Goal: Check status: Check status

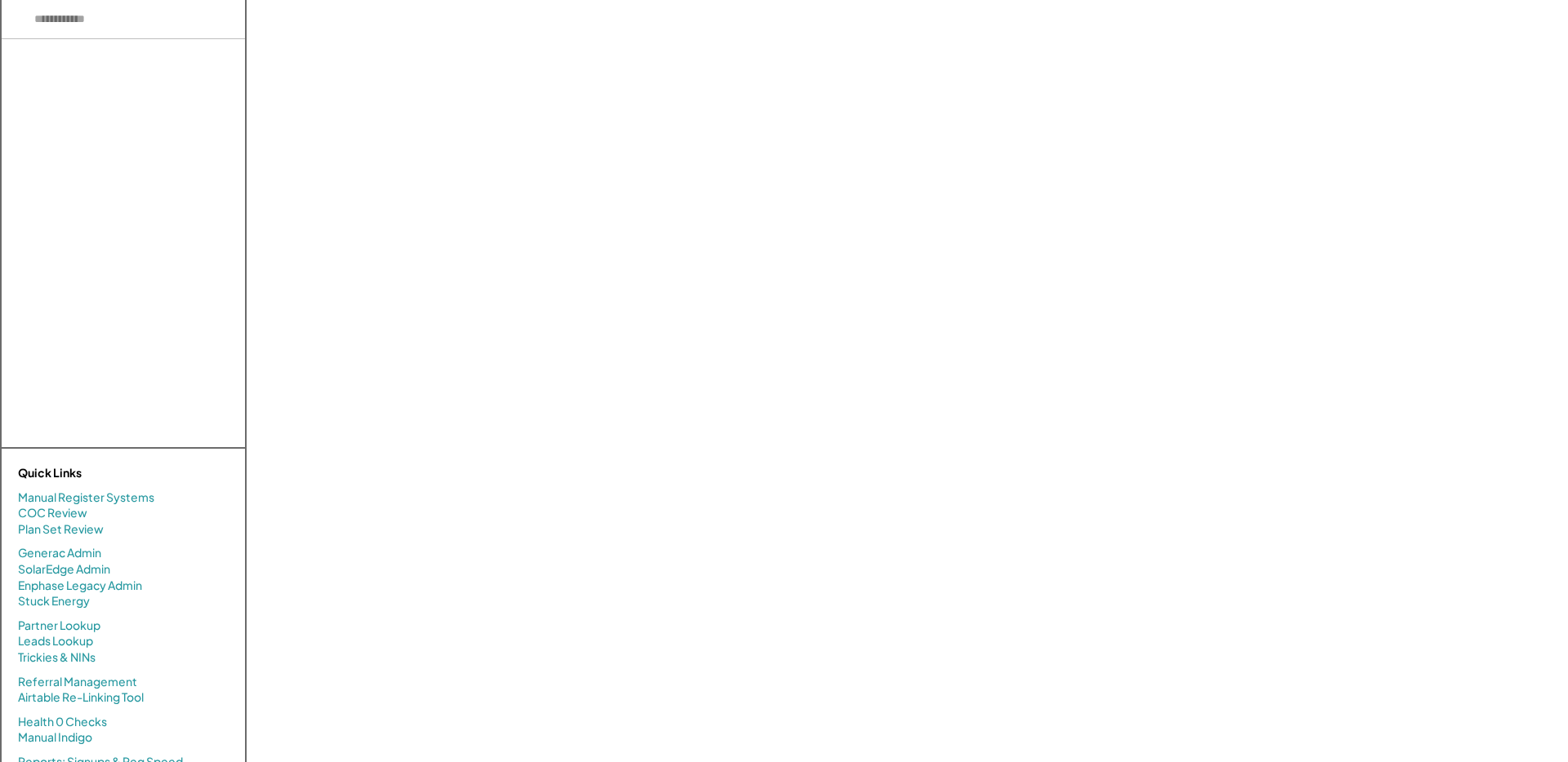
click at [149, 26] on input "input" at bounding box center [123, 19] width 243 height 39
type input "**********"
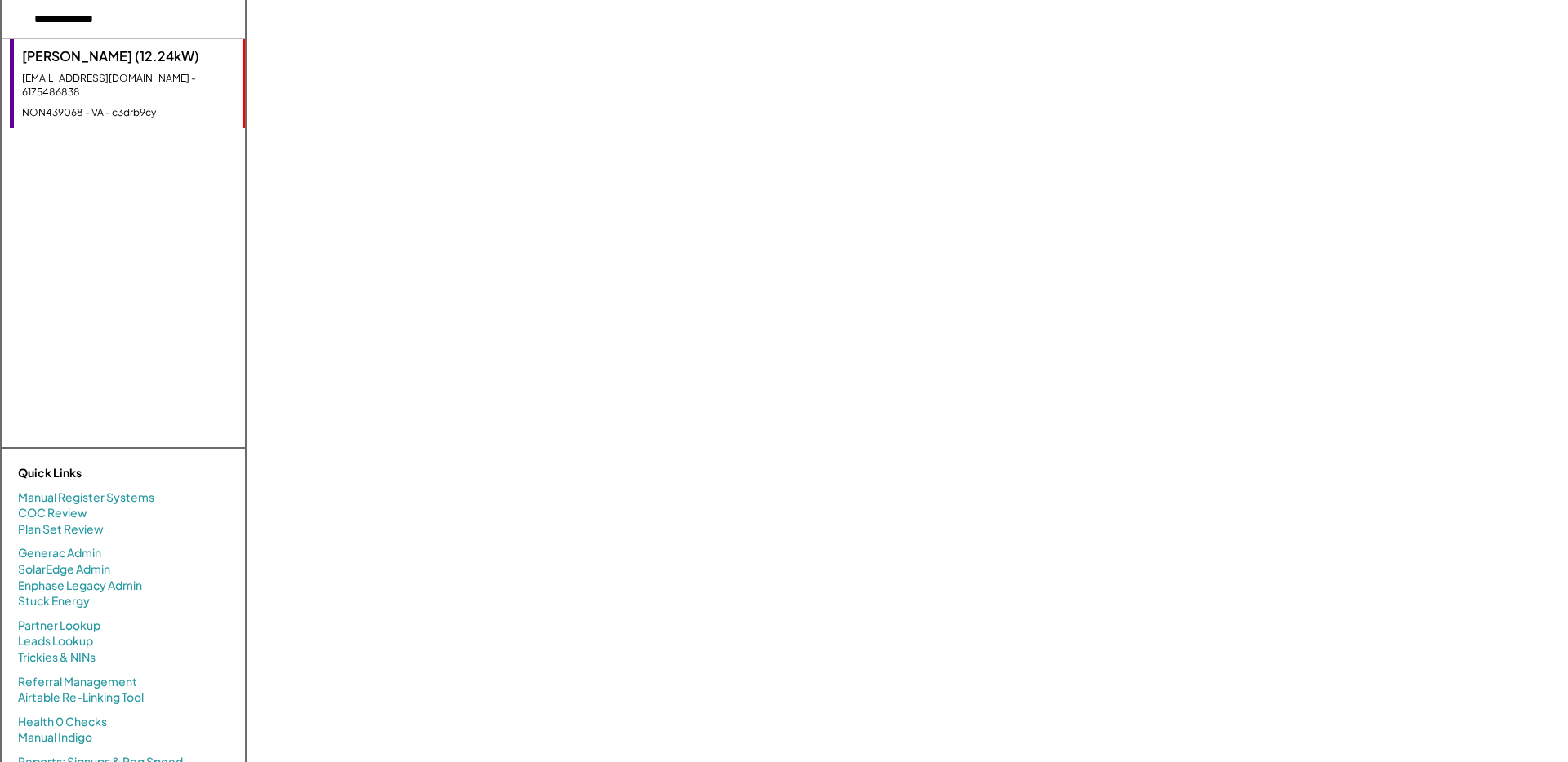
click at [46, 84] on div "kathrynamartin1975@gmail.com - 6175486838" at bounding box center [129, 85] width 213 height 28
select select "**********"
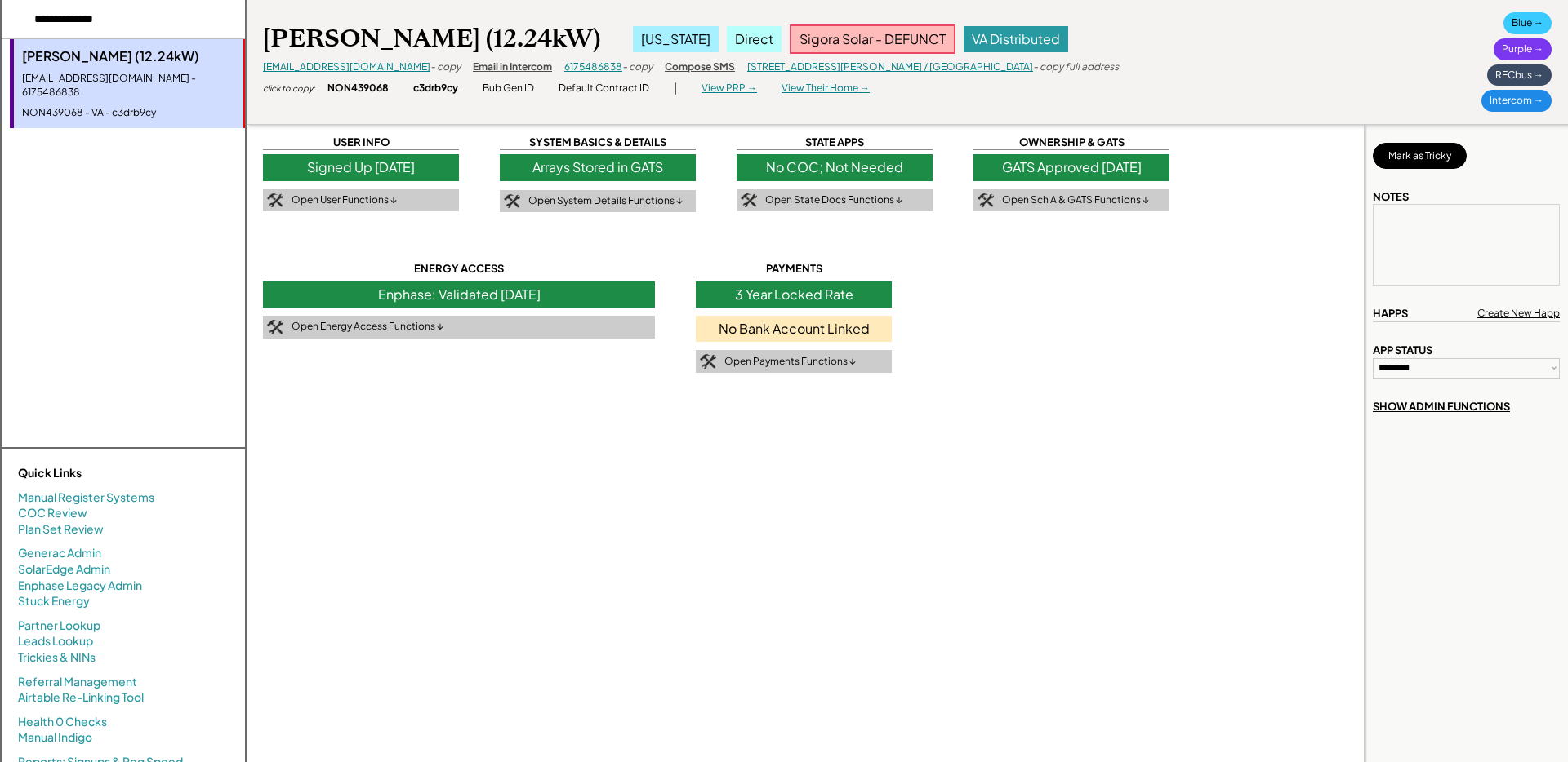
click at [739, 82] on div "View PRP →" at bounding box center [729, 88] width 56 height 13
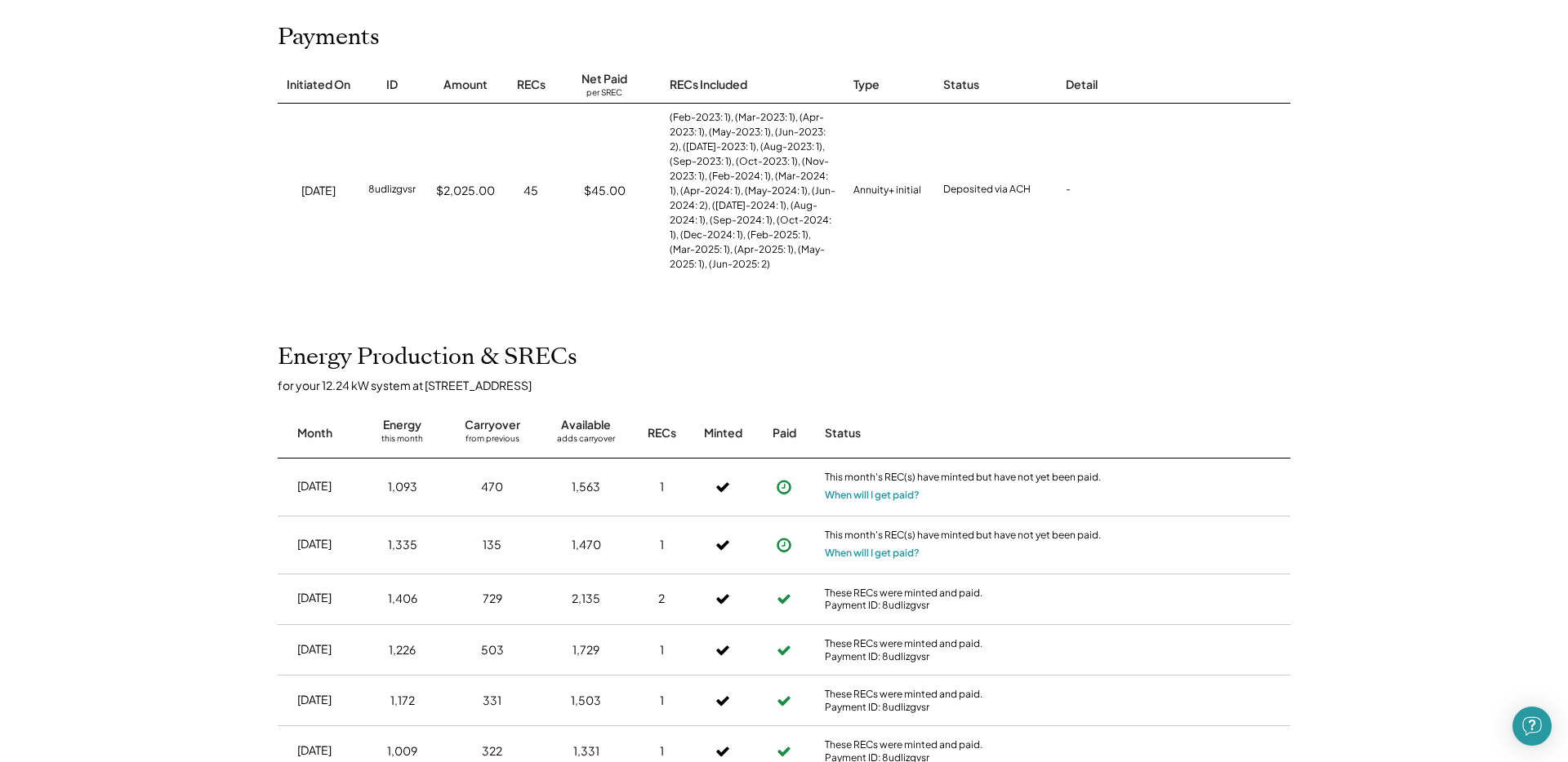
scroll to position [193, 0]
click at [525, 192] on div "45" at bounding box center [530, 191] width 14 height 16
click at [474, 192] on div "$2,025.00" at bounding box center [465, 191] width 59 height 16
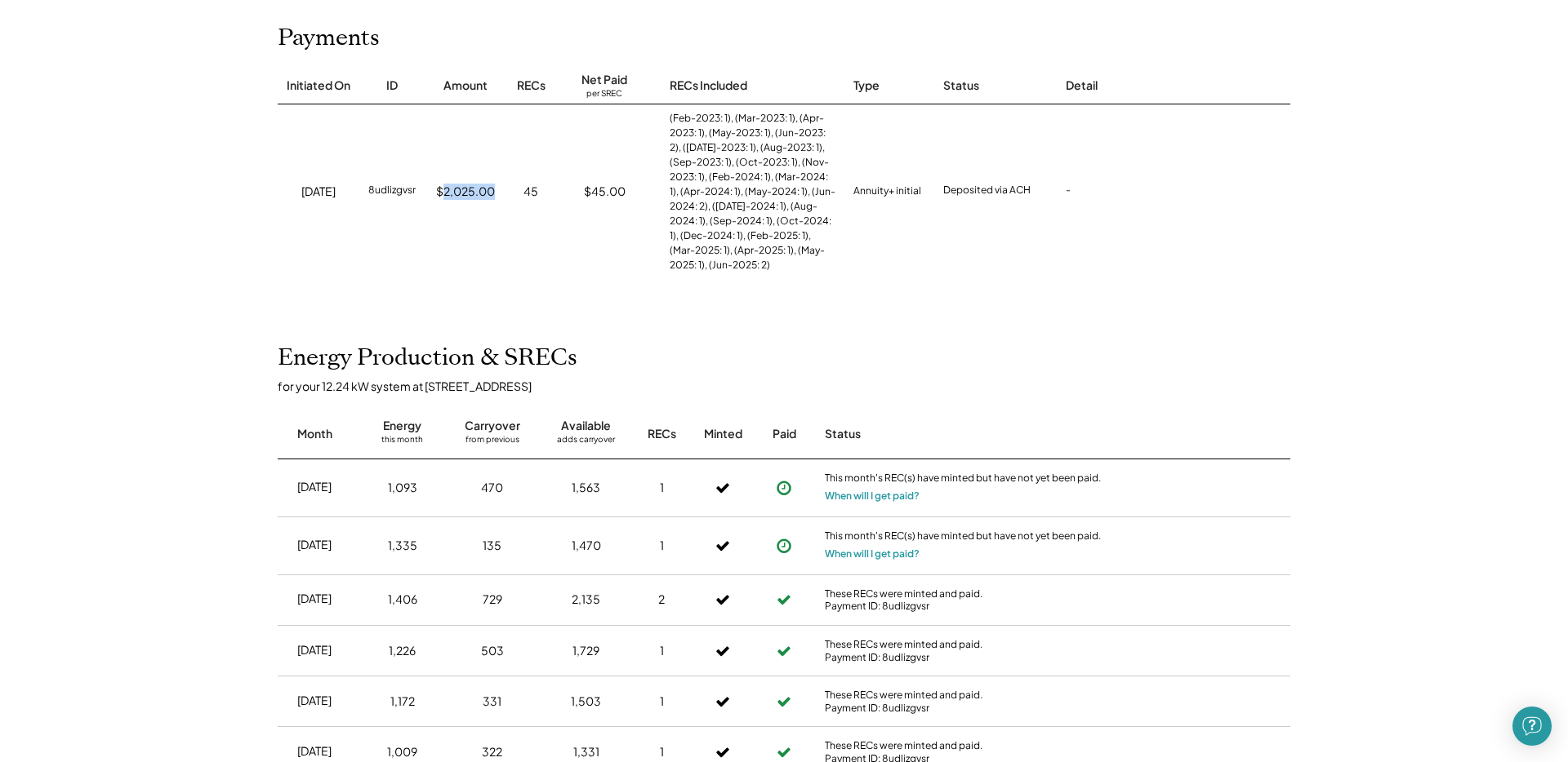
click at [612, 187] on div "$45.00" at bounding box center [604, 191] width 41 height 16
drag, startPoint x: 929, startPoint y: 192, endPoint x: 845, endPoint y: 198, distance: 84.2
click at [845, 198] on div "9/29/23 8udlizgvsr $2,025.00 45 $45.00 (Feb-2023: 1), (Mar-2023: 1), (Apr-2023:…" at bounding box center [784, 192] width 1012 height 175
click at [845, 198] on div "Annuity+ initial" at bounding box center [882, 192] width 90 height 175
drag, startPoint x: 537, startPoint y: 193, endPoint x: 518, endPoint y: 193, distance: 19.0
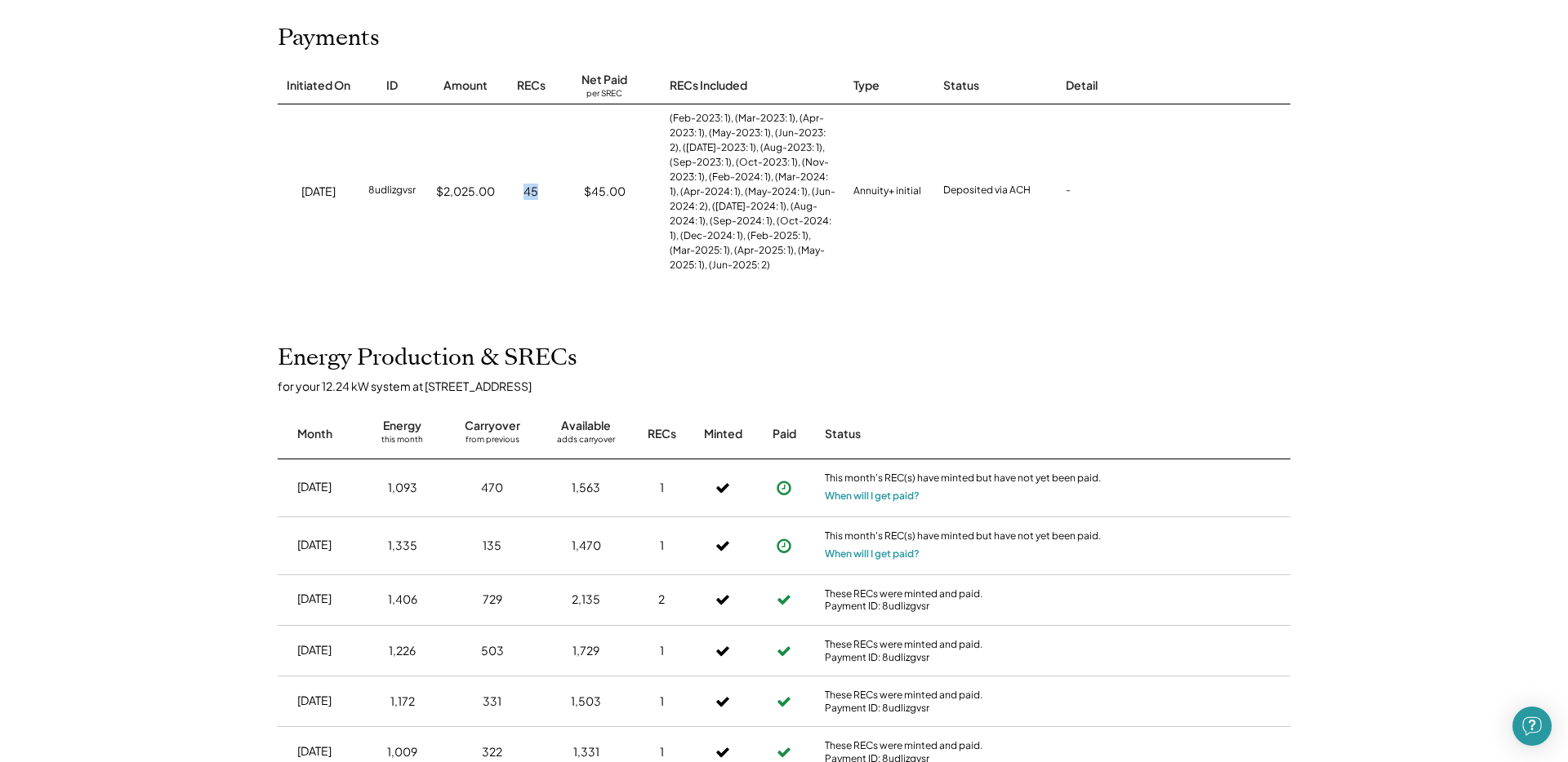
click at [518, 193] on div "45" at bounding box center [530, 192] width 49 height 175
drag, startPoint x: 929, startPoint y: 193, endPoint x: 853, endPoint y: 192, distance: 76.0
click at [853, 192] on div "9/29/23 8udlizgvsr $2,025.00 45 $45.00 (Feb-2023: 1), (Mar-2023: 1), (Apr-2023:…" at bounding box center [784, 192] width 1012 height 175
click at [853, 192] on div "Annuity+ initial" at bounding box center [882, 192] width 90 height 175
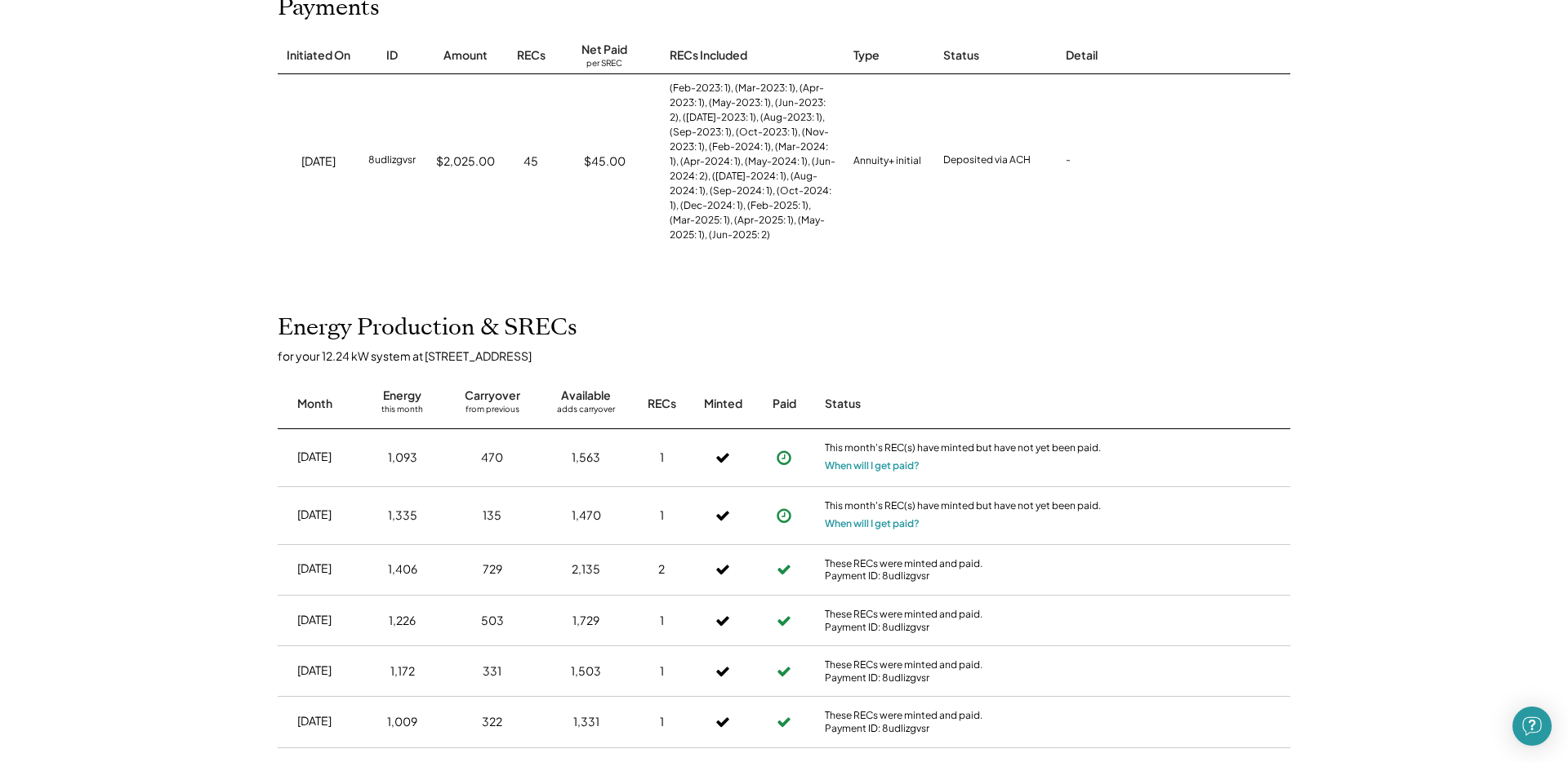
scroll to position [208, 0]
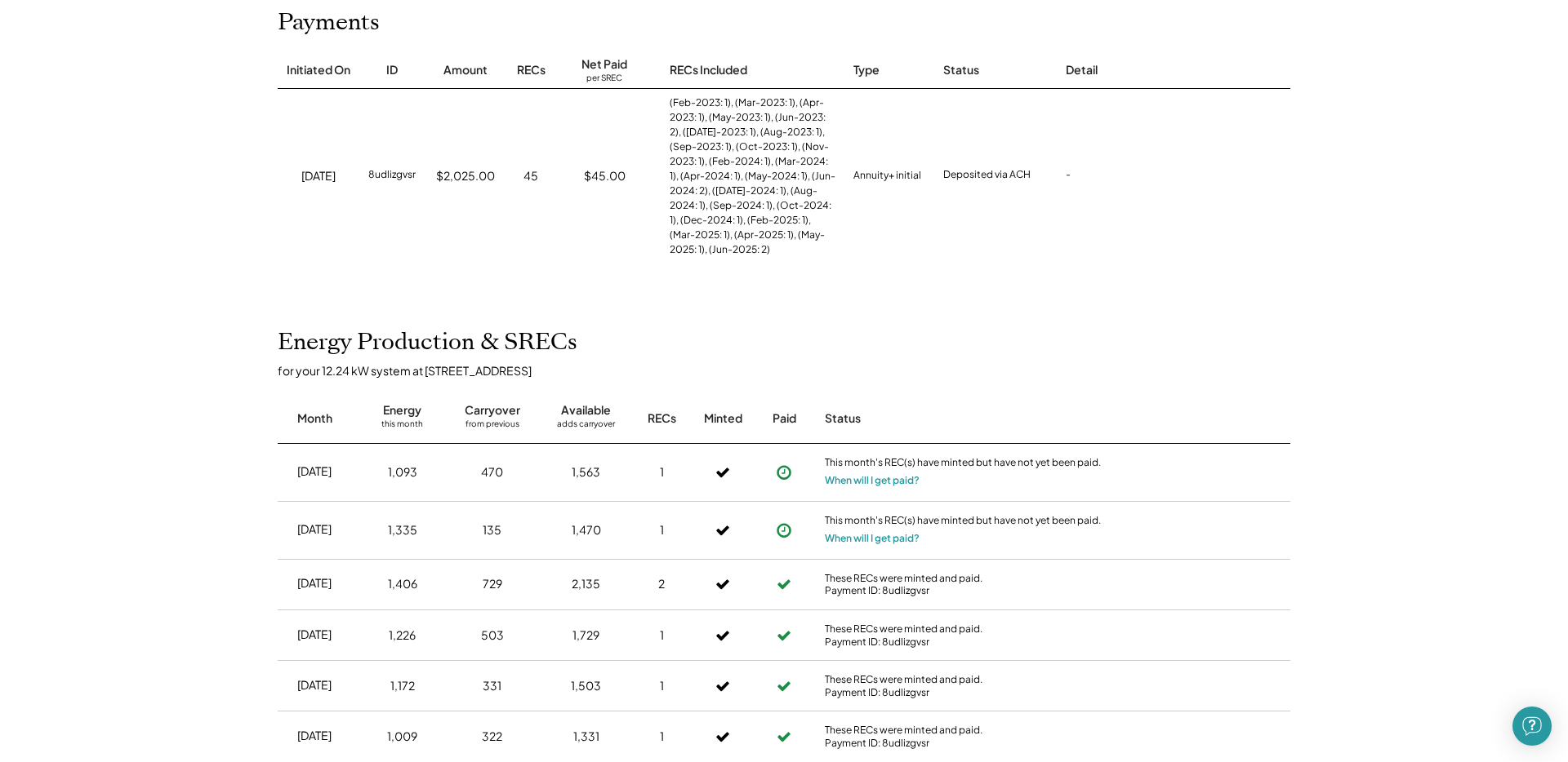
click at [890, 178] on div "Annuity+ initial" at bounding box center [887, 176] width 68 height 16
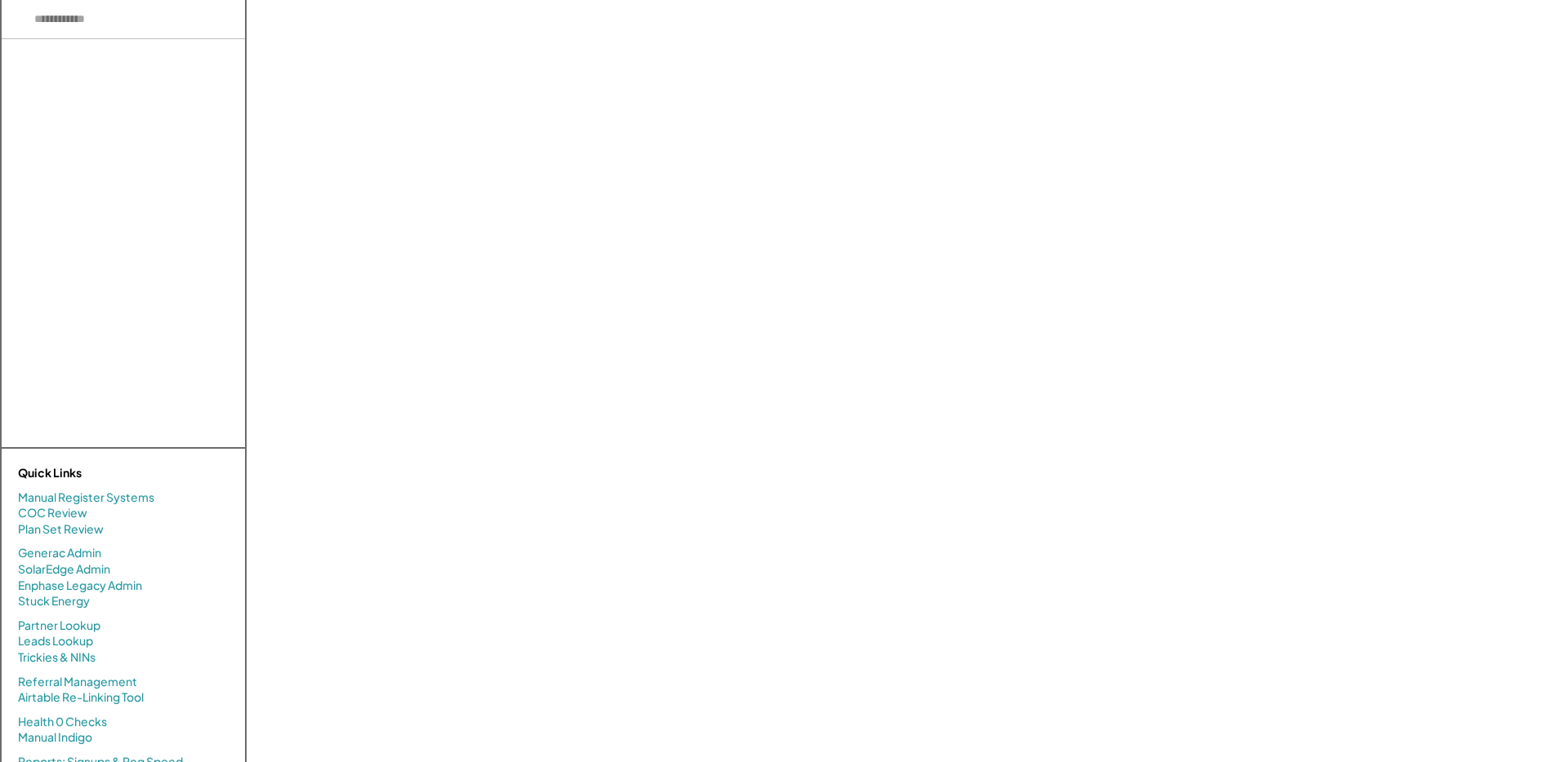
click at [136, 37] on input "input" at bounding box center [123, 19] width 243 height 39
type input "**********"
click at [120, 21] on input "input" at bounding box center [123, 19] width 243 height 39
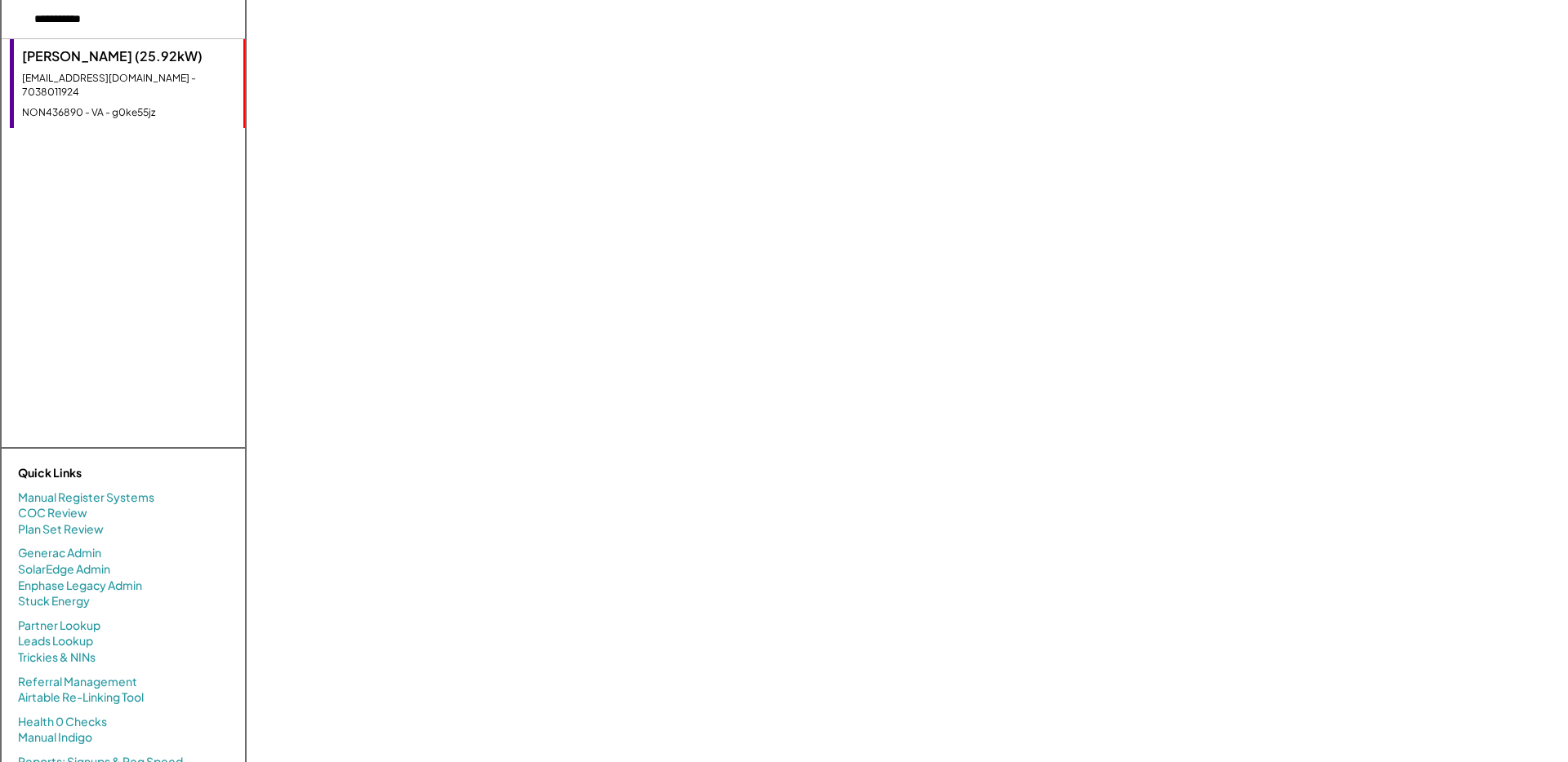
click at [117, 58] on div "Bill Graves (25.92kW)" at bounding box center [129, 56] width 213 height 18
select select "**********"
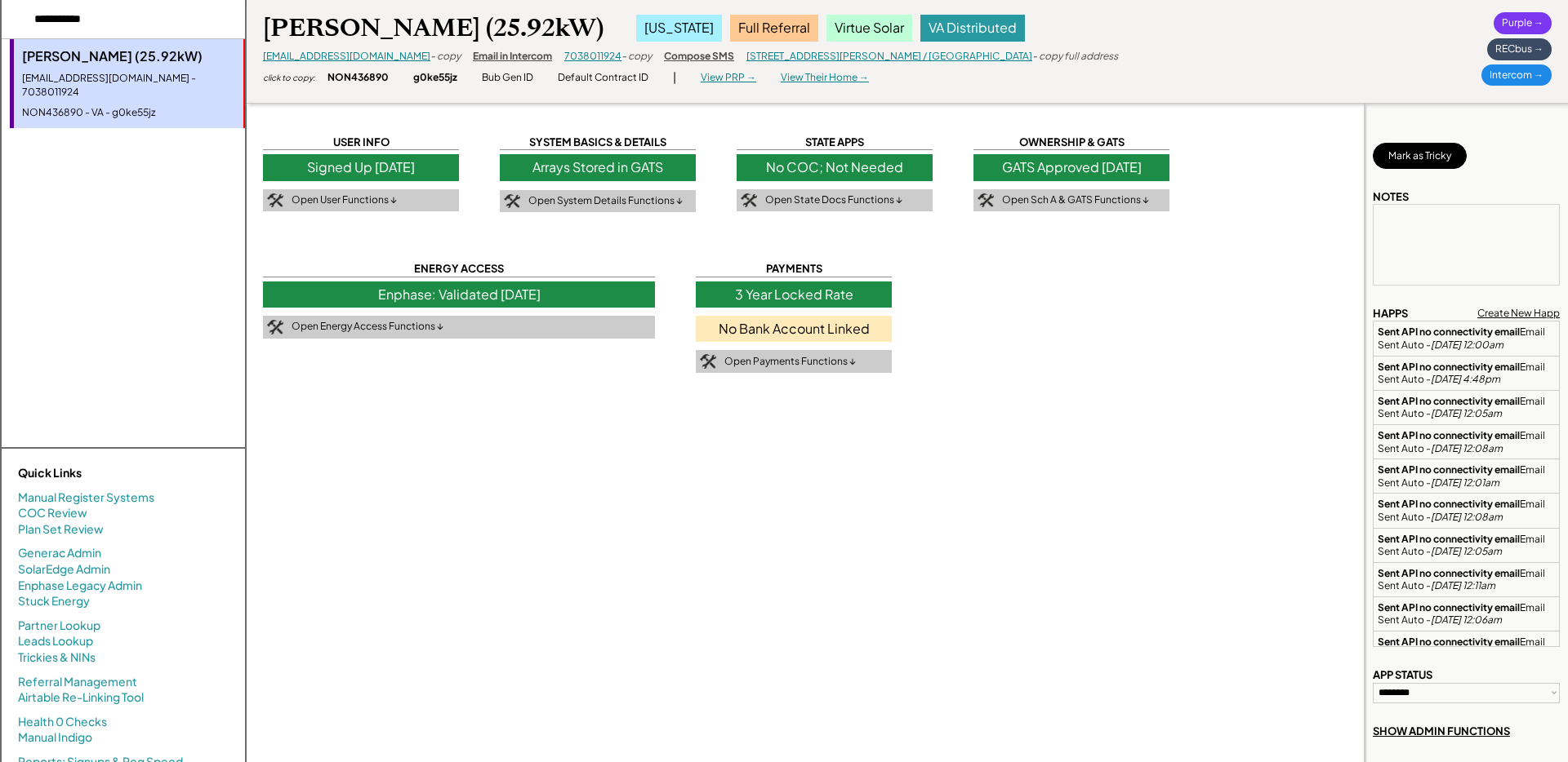
click at [730, 75] on div "View PRP →" at bounding box center [729, 78] width 56 height 13
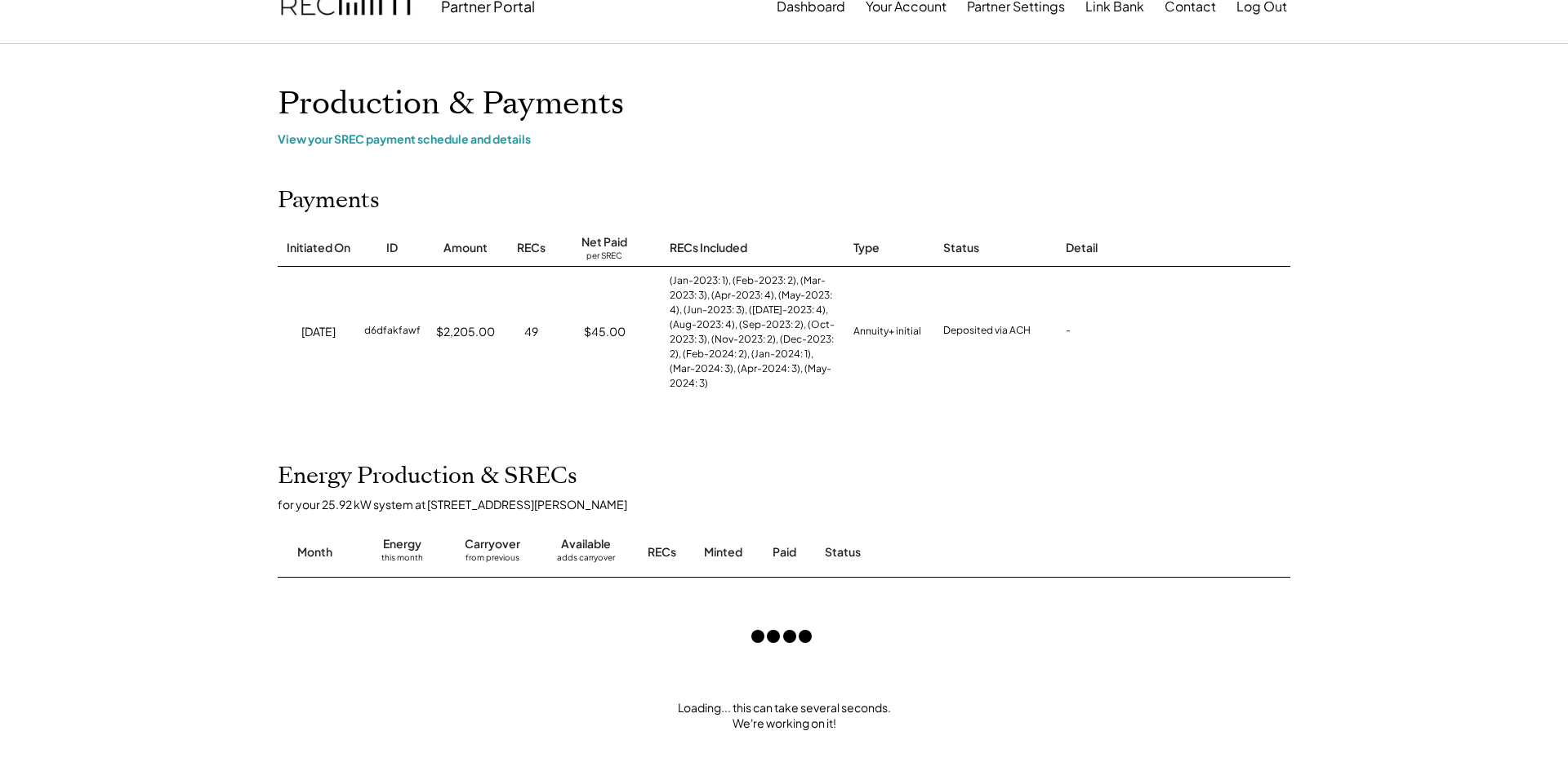
scroll to position [32, 0]
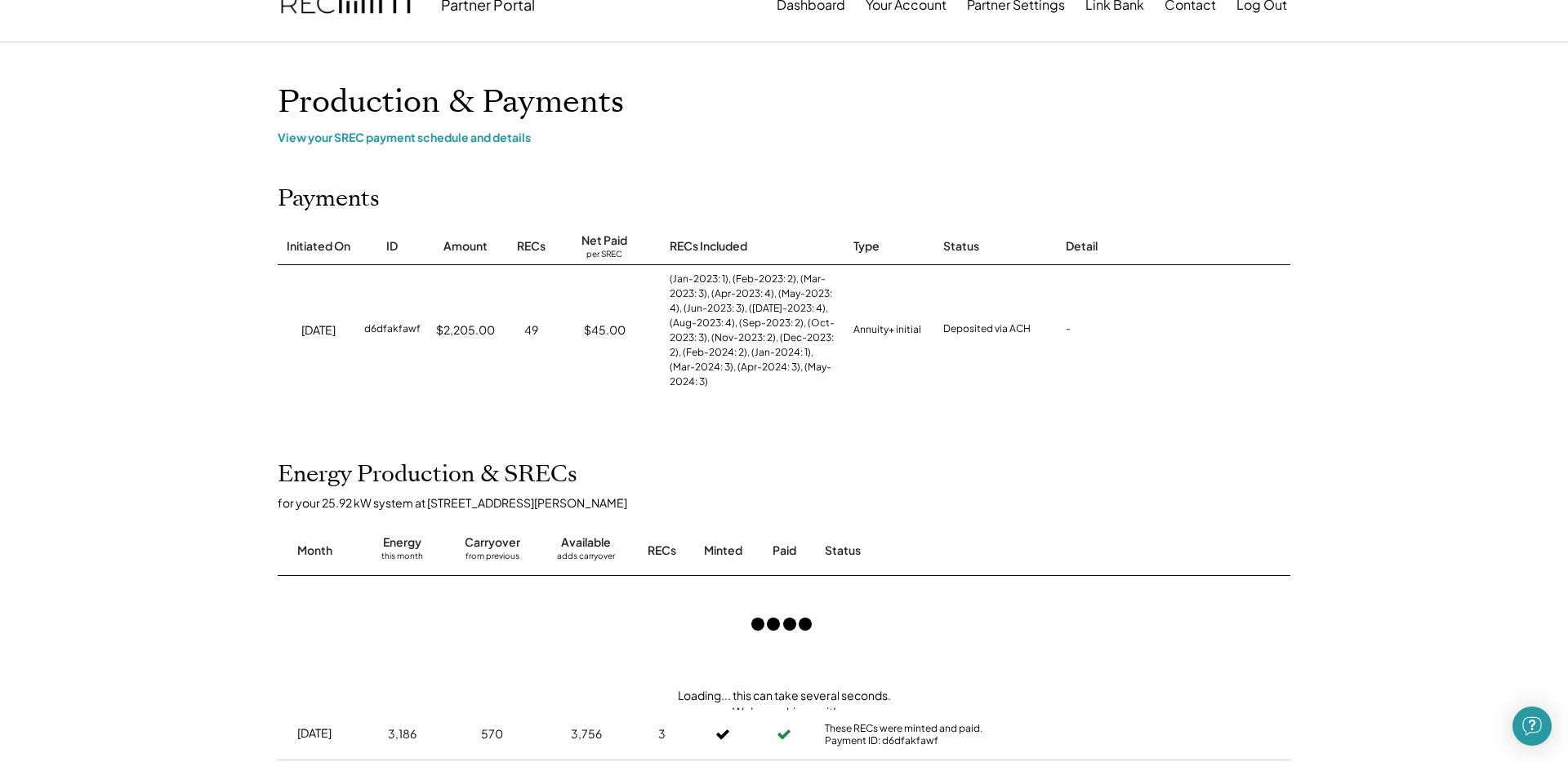
click at [531, 334] on div "49" at bounding box center [531, 330] width 13 height 16
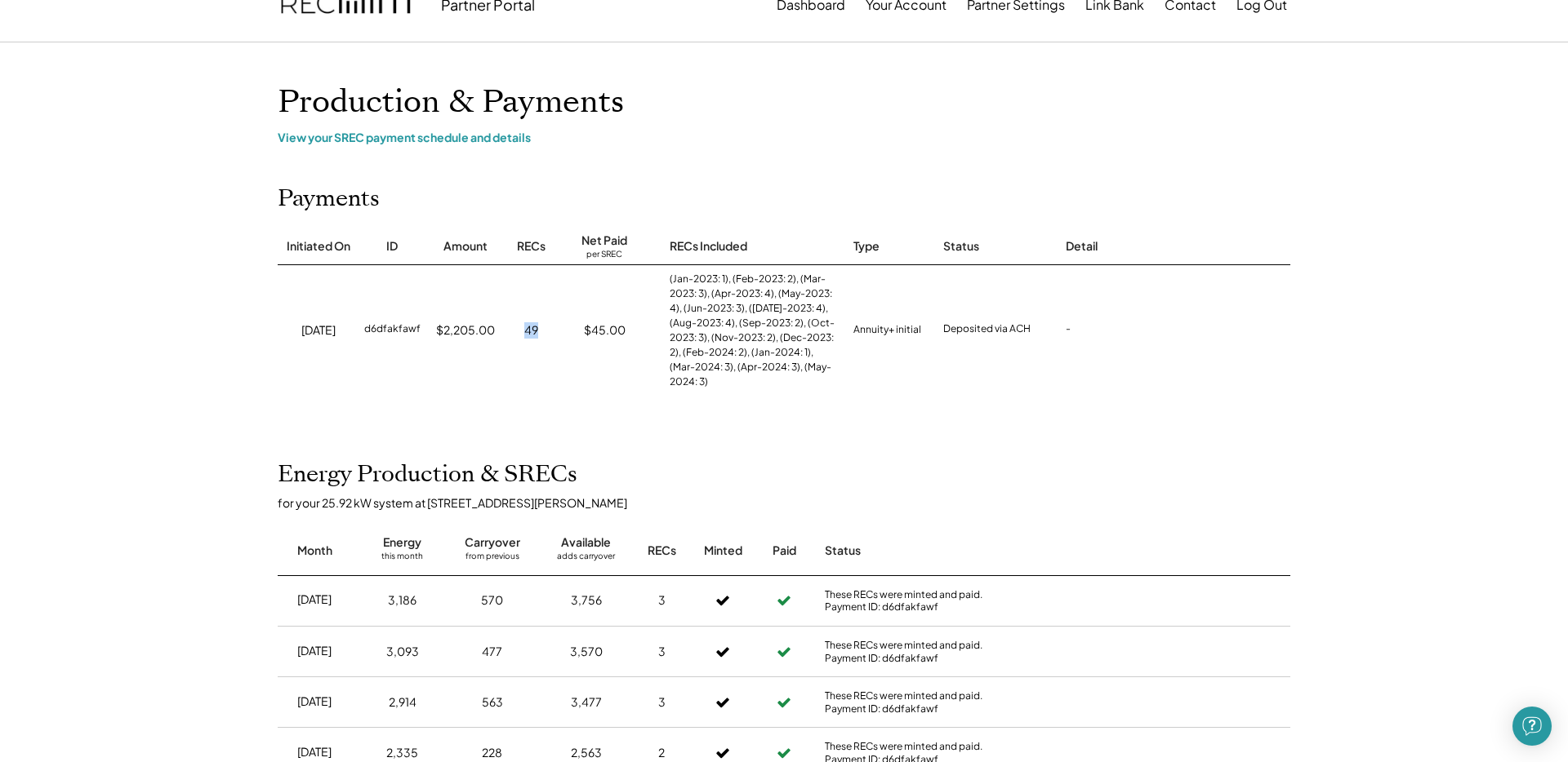
click at [531, 334] on div "49" at bounding box center [531, 330] width 13 height 16
